Goal: Navigation & Orientation: Go to known website

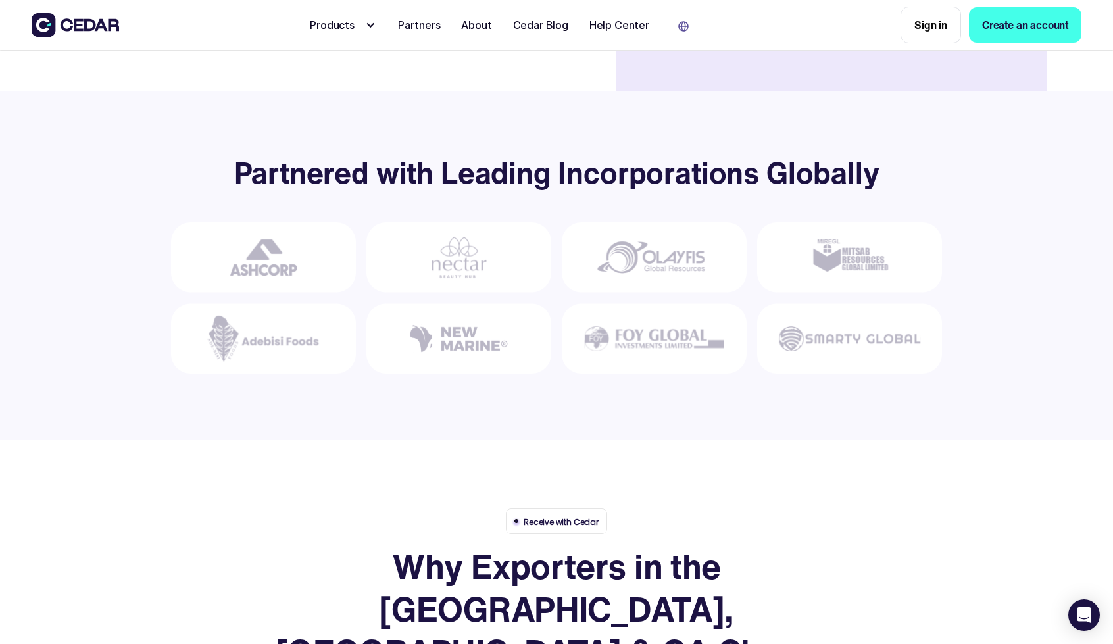
scroll to position [443, 0]
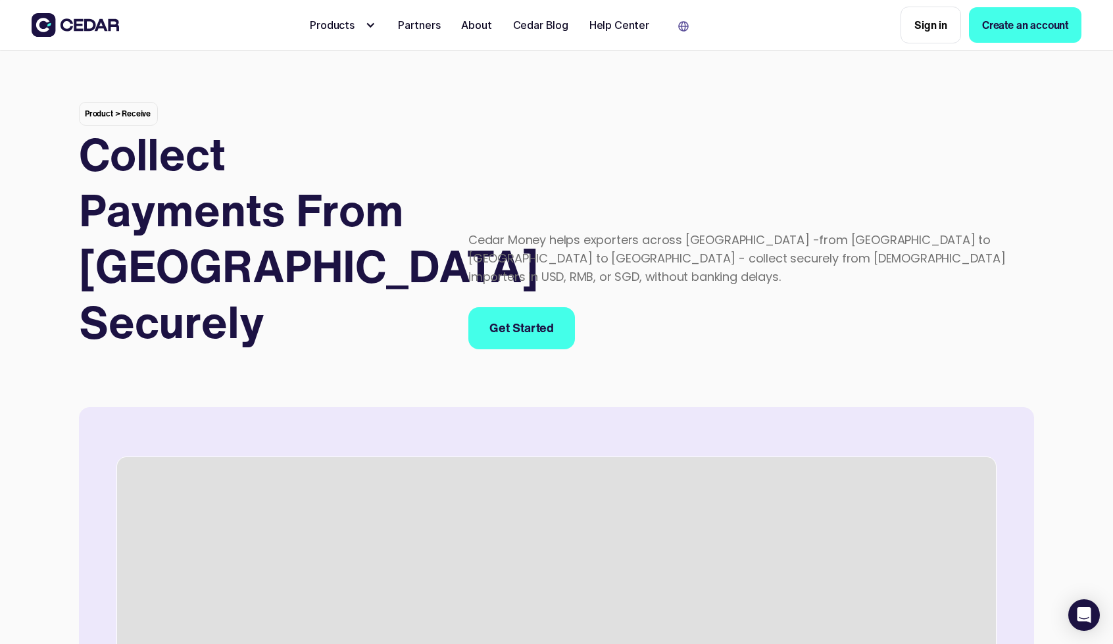
scroll to position [13, 0]
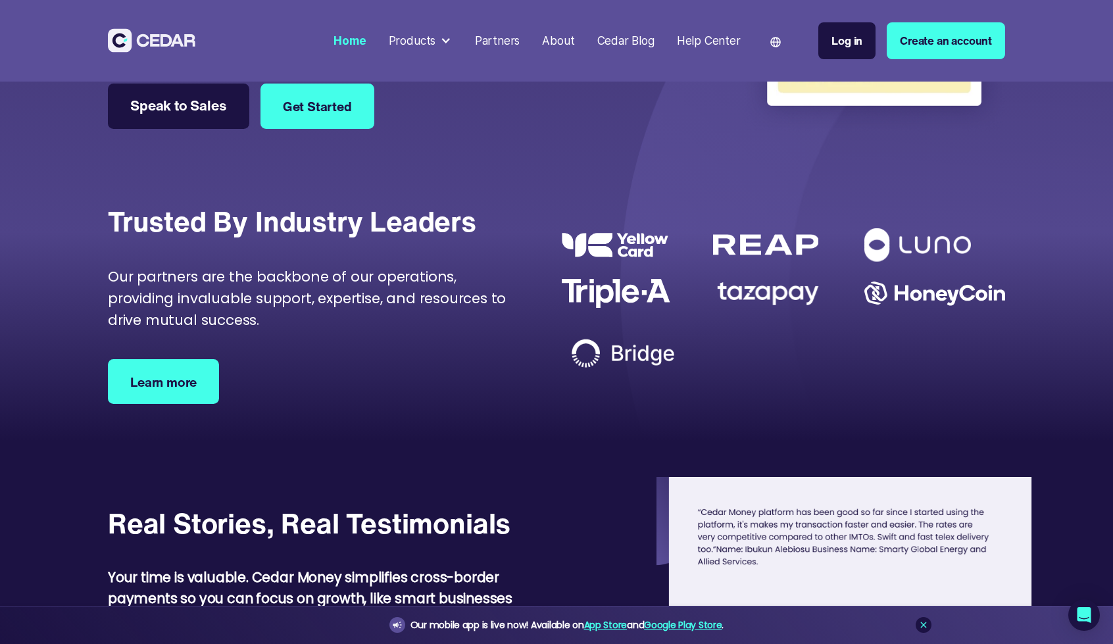
scroll to position [3930, 0]
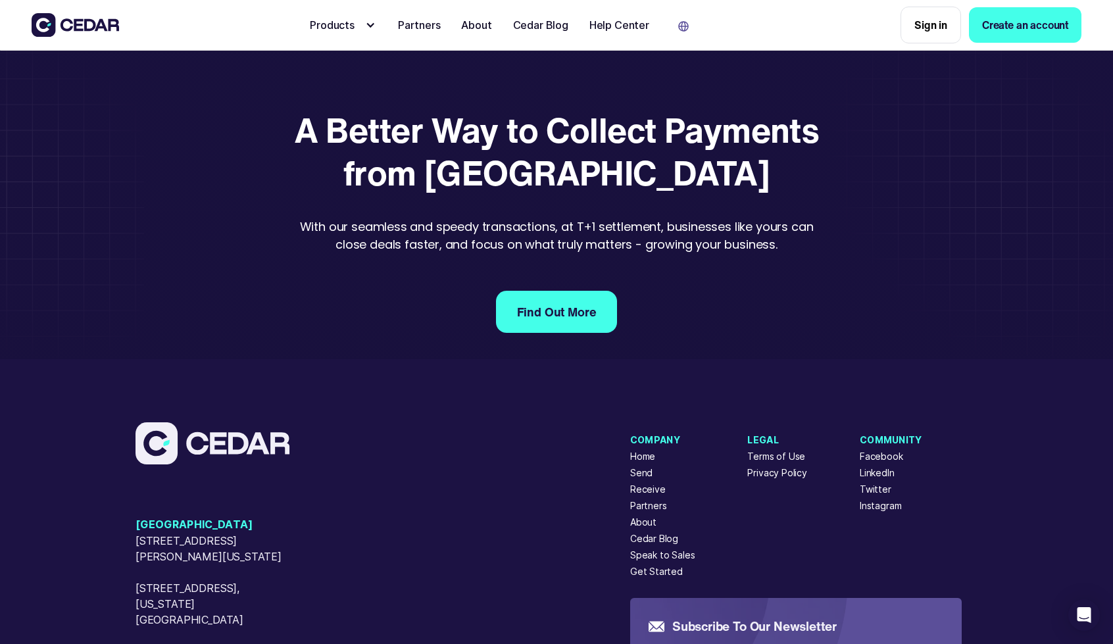
scroll to position [2558, 0]
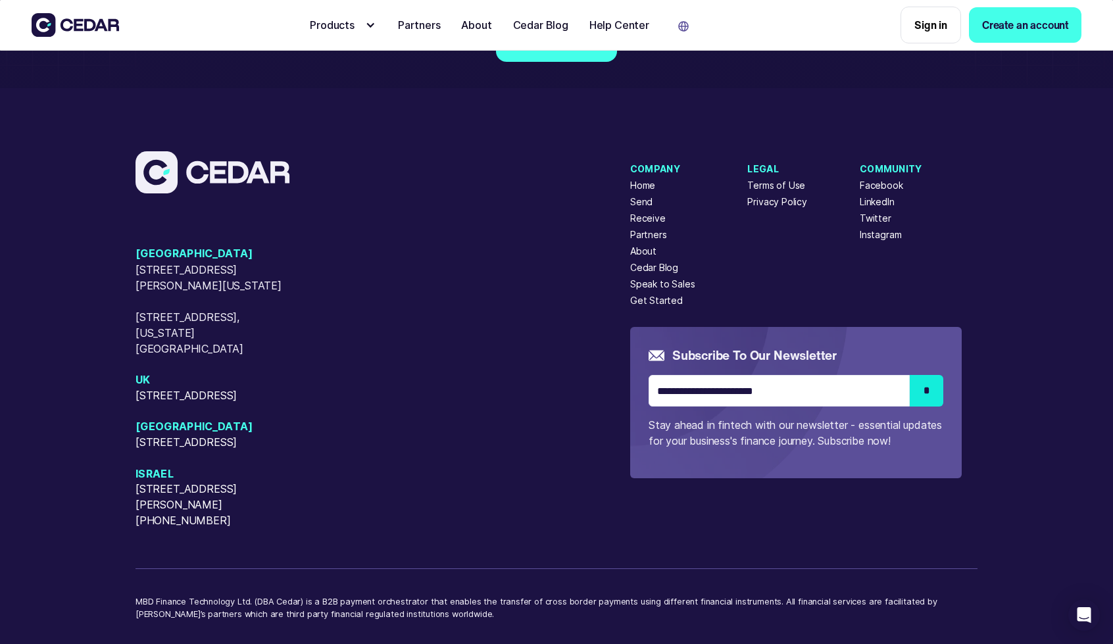
click at [690, 28] on div "Language" at bounding box center [690, 25] width 50 height 42
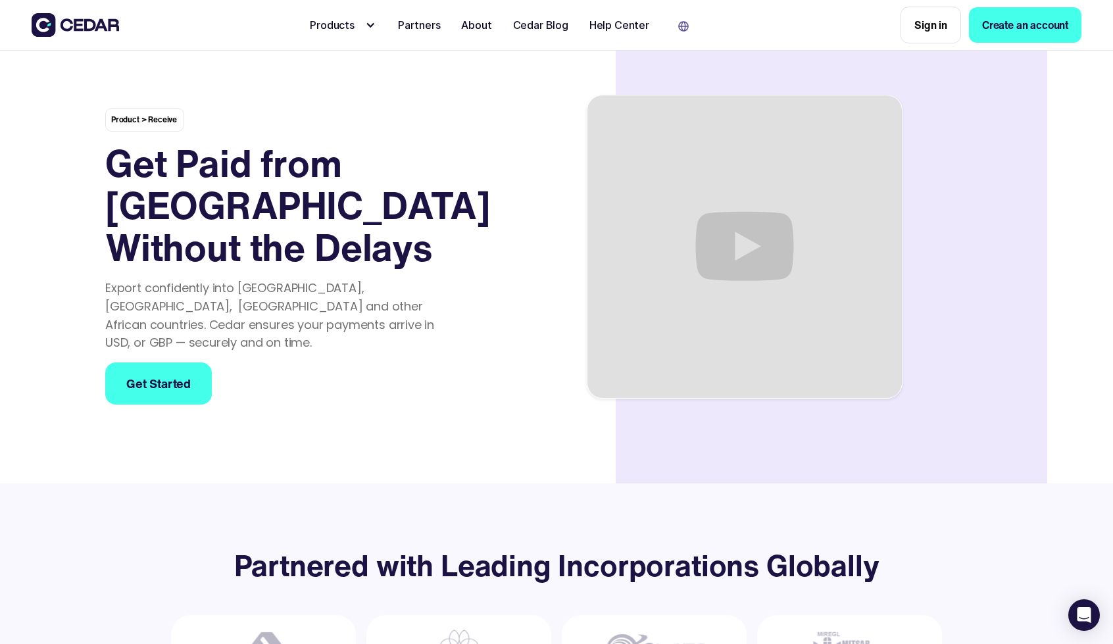
scroll to position [0, 0]
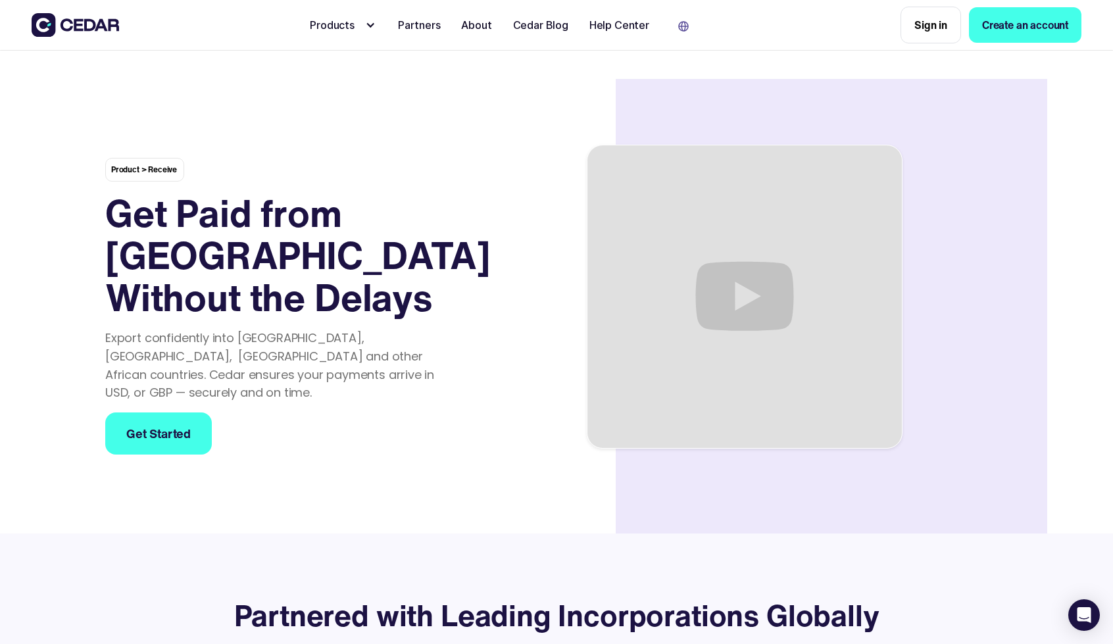
click at [688, 24] on div "Language" at bounding box center [690, 25] width 50 height 42
